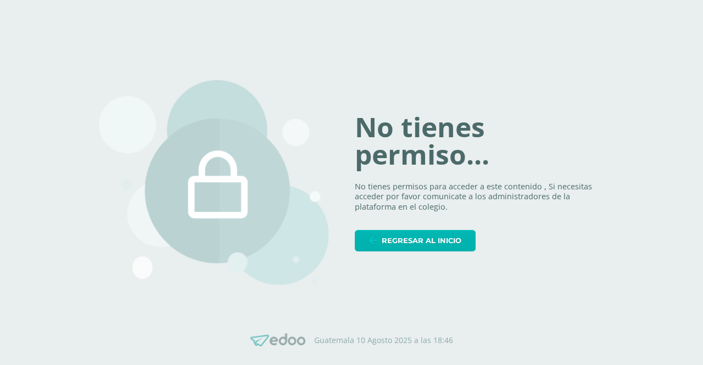
click at [412, 241] on span "Regresar al inicio" at bounding box center [421, 241] width 80 height 20
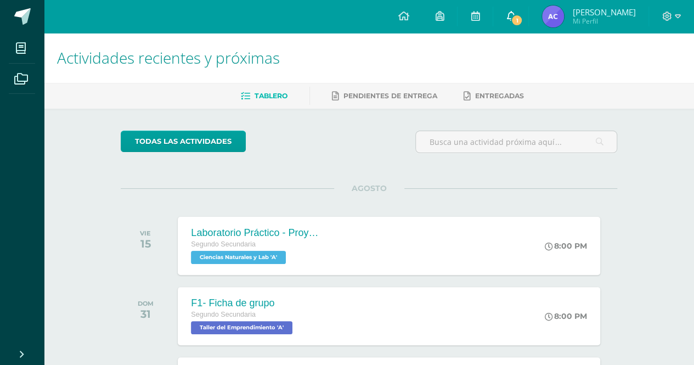
click at [509, 14] on icon at bounding box center [511, 16] width 9 height 10
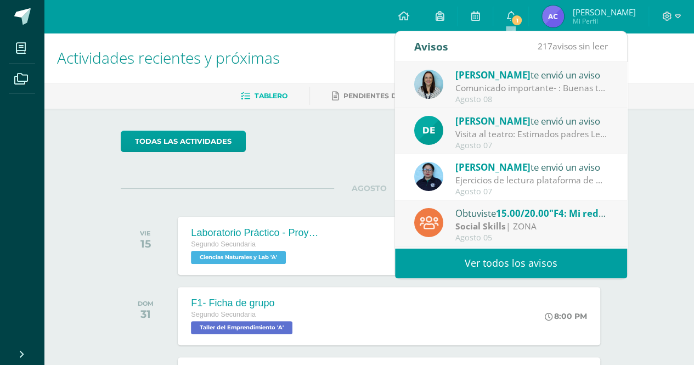
click at [513, 93] on div "Comunicado importante- : Buenas tardes estimados padres de familia, Les compart…" at bounding box center [532, 88] width 153 height 13
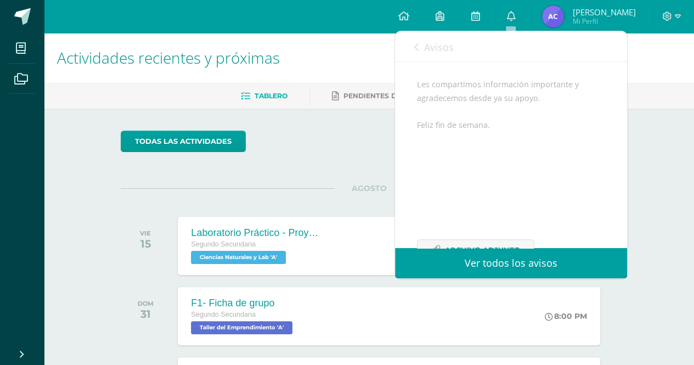
scroll to position [160, 0]
click at [469, 219] on span "Archivo Adjunto" at bounding box center [482, 213] width 75 height 20
click at [430, 47] on span "Avisos" at bounding box center [439, 47] width 30 height 13
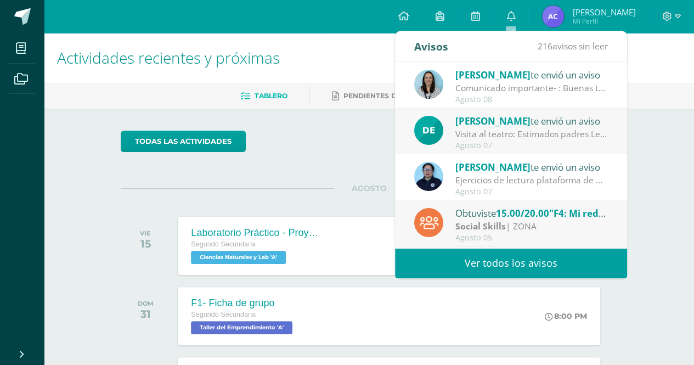
click at [468, 121] on span "[PERSON_NAME]" at bounding box center [493, 121] width 75 height 13
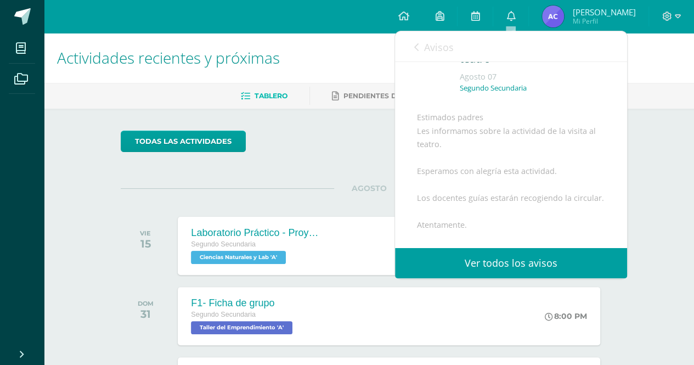
scroll to position [200, 0]
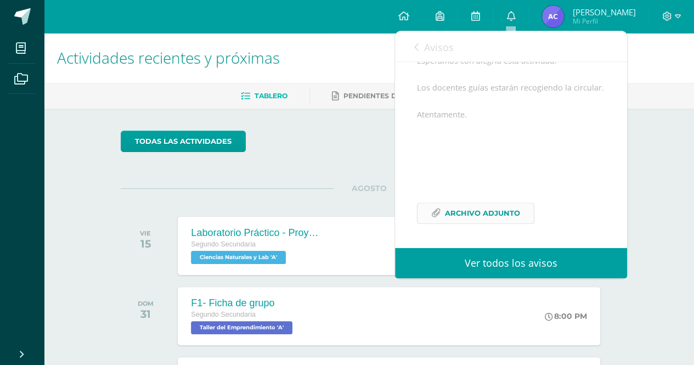
click at [458, 206] on span "Archivo Adjunto" at bounding box center [482, 213] width 75 height 20
click at [355, 158] on div "todas las Actividades" at bounding box center [368, 146] width 505 height 31
